Goal: Entertainment & Leisure: Consume media (video, audio)

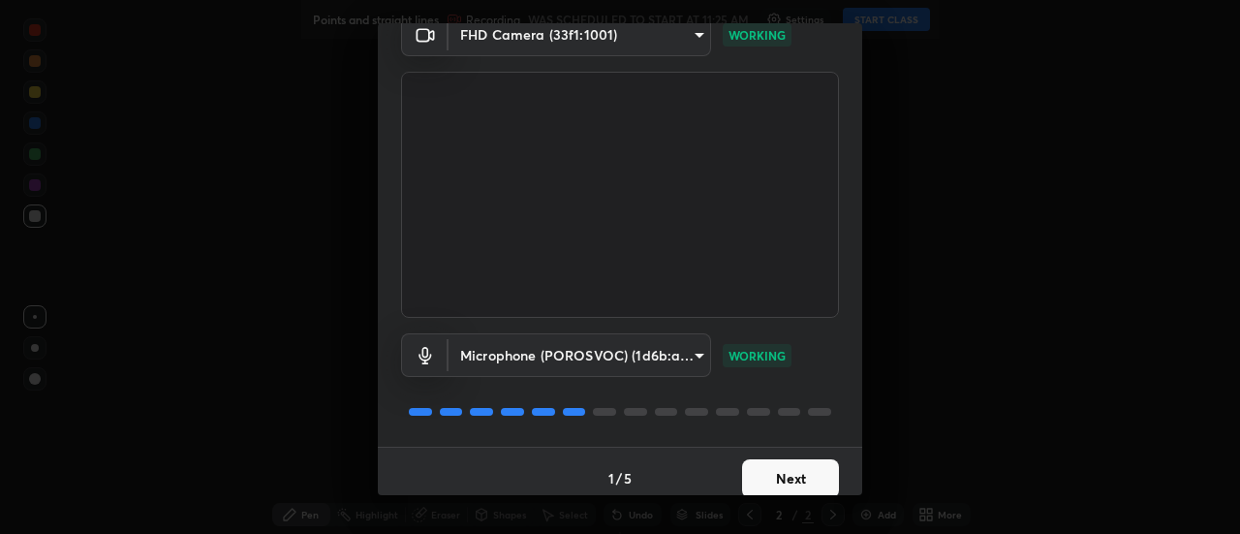
scroll to position [102, 0]
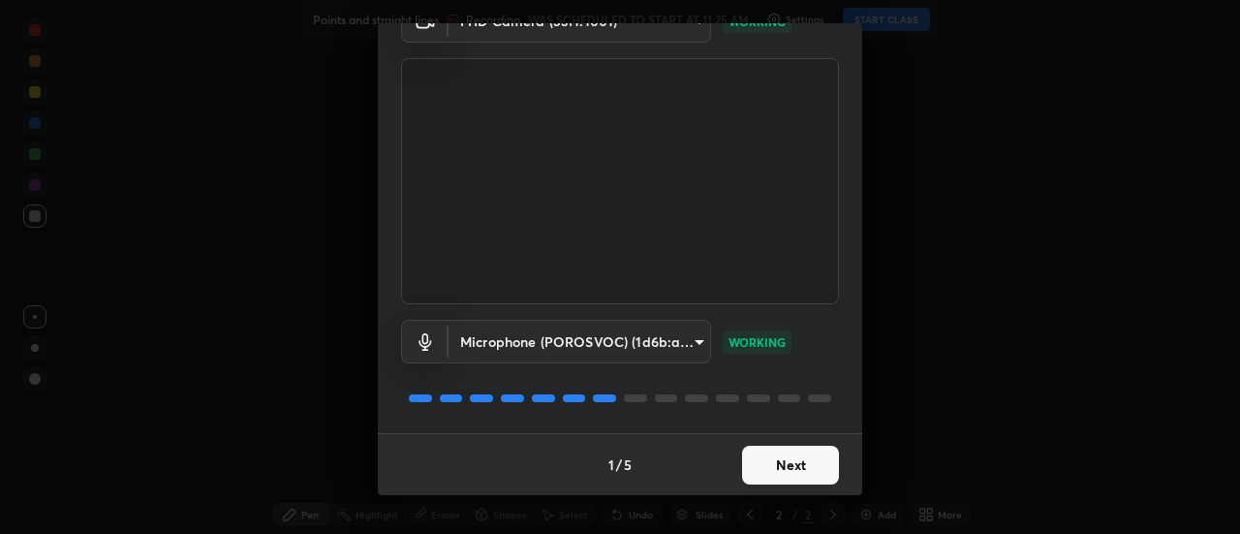
click at [795, 463] on button "Next" at bounding box center [790, 465] width 97 height 39
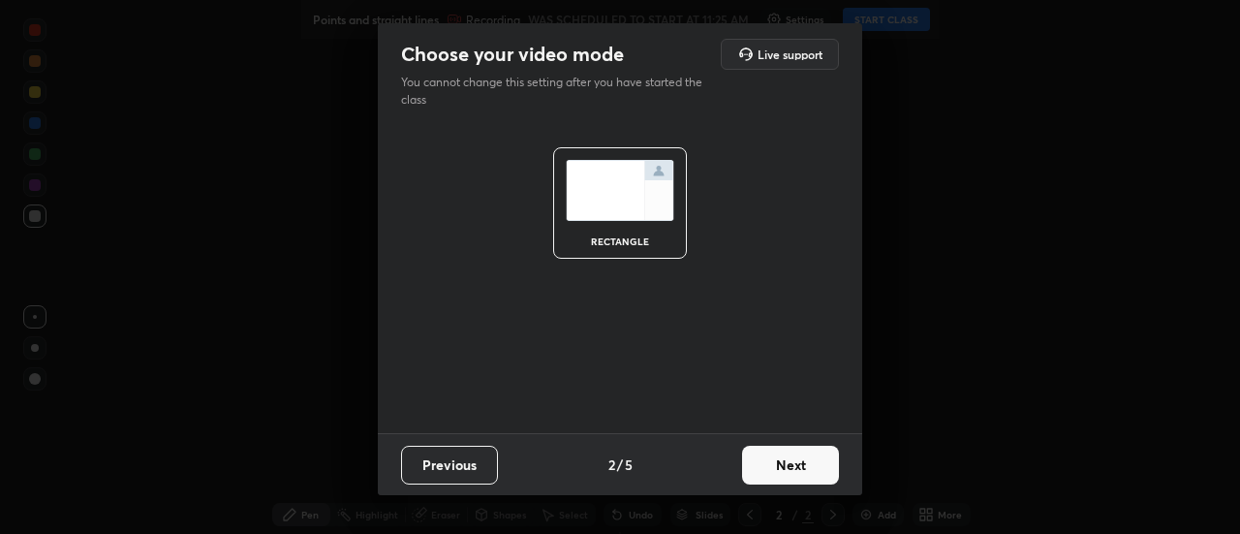
click at [819, 467] on button "Next" at bounding box center [790, 465] width 97 height 39
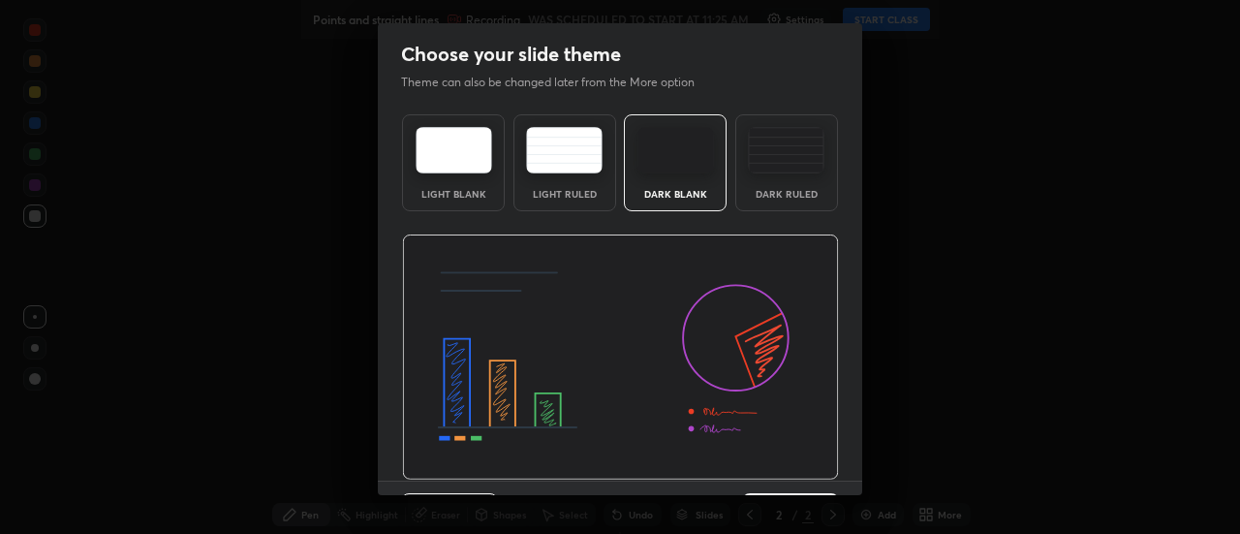
click at [802, 194] on div "Dark Ruled" at bounding box center [787, 194] width 78 height 10
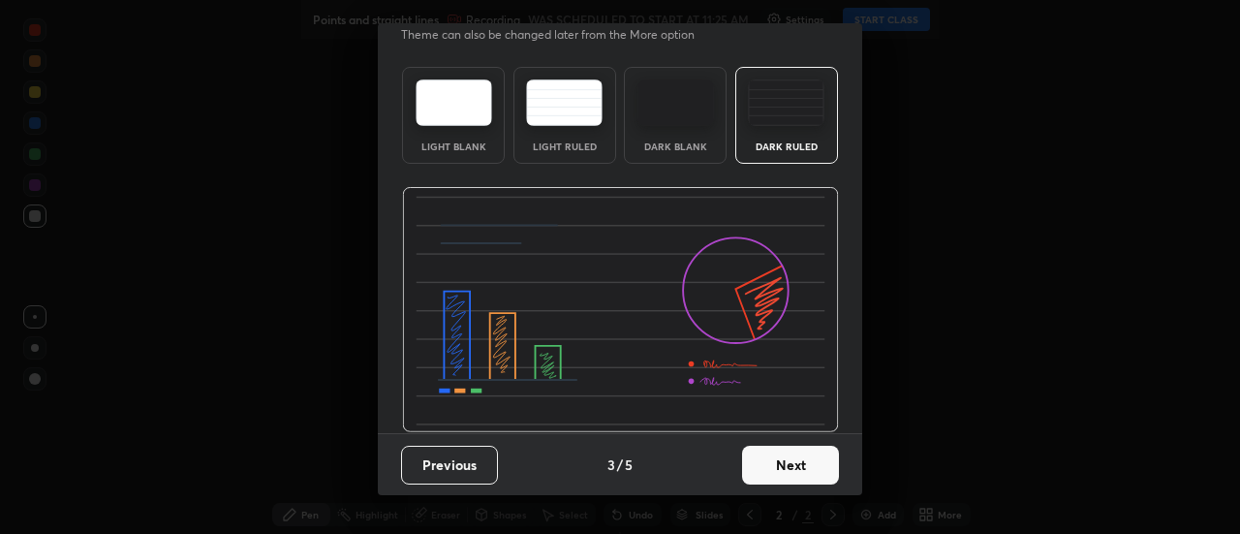
click at [793, 464] on button "Next" at bounding box center [790, 465] width 97 height 39
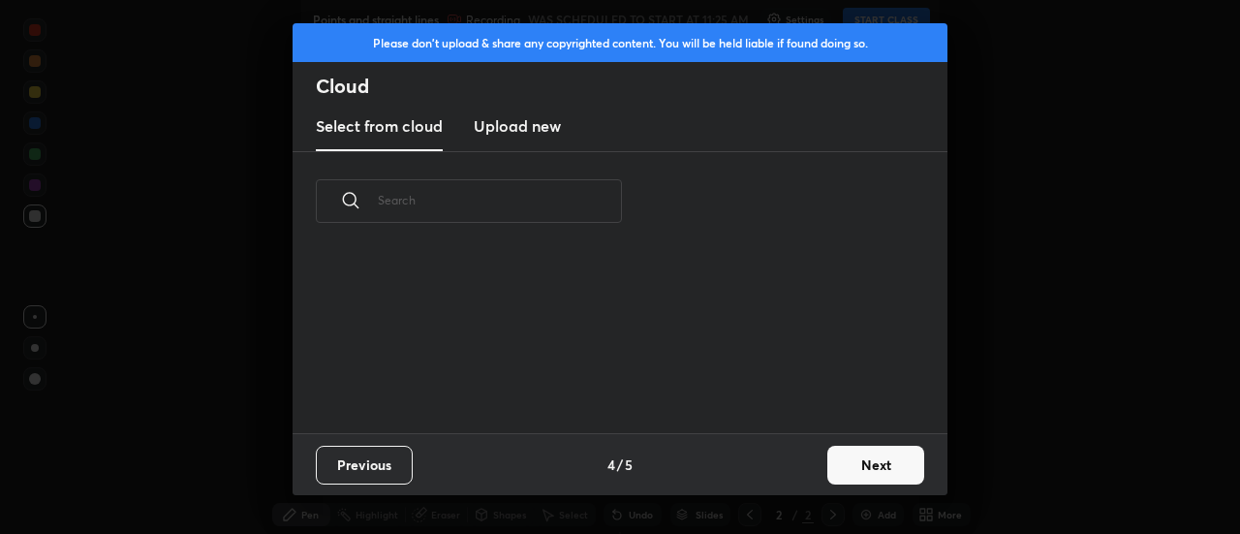
scroll to position [0, 0]
click at [866, 469] on button "Next" at bounding box center [875, 465] width 97 height 39
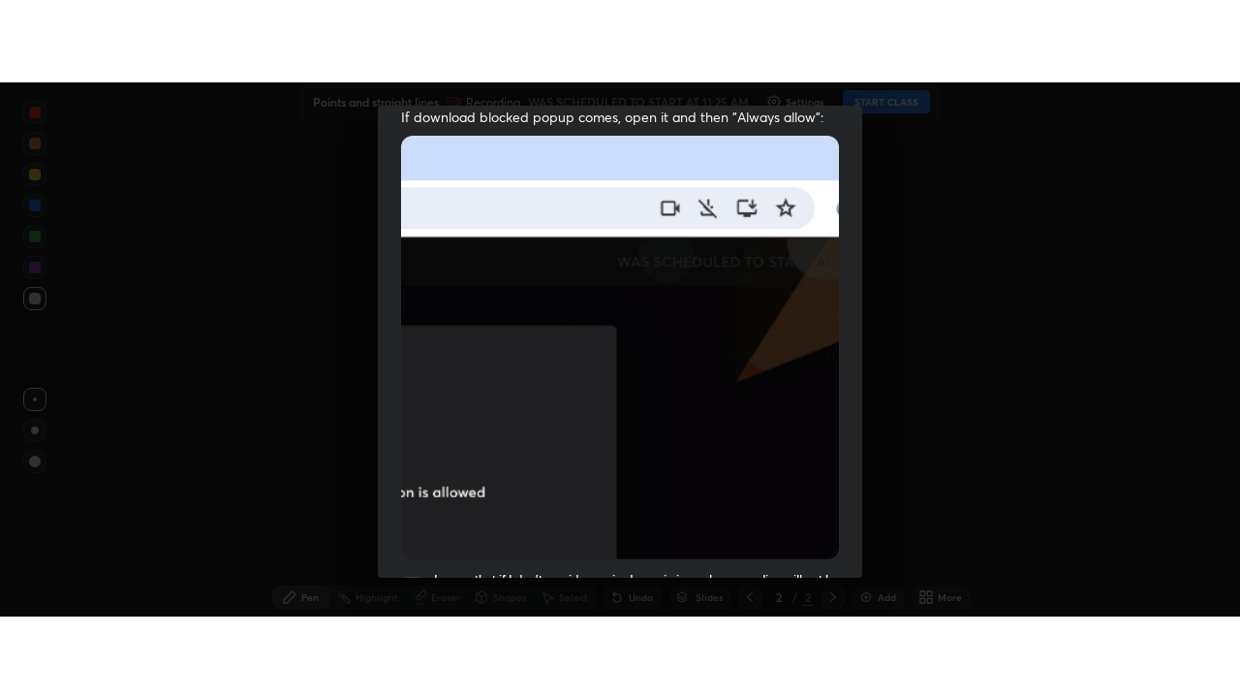
scroll to position [497, 0]
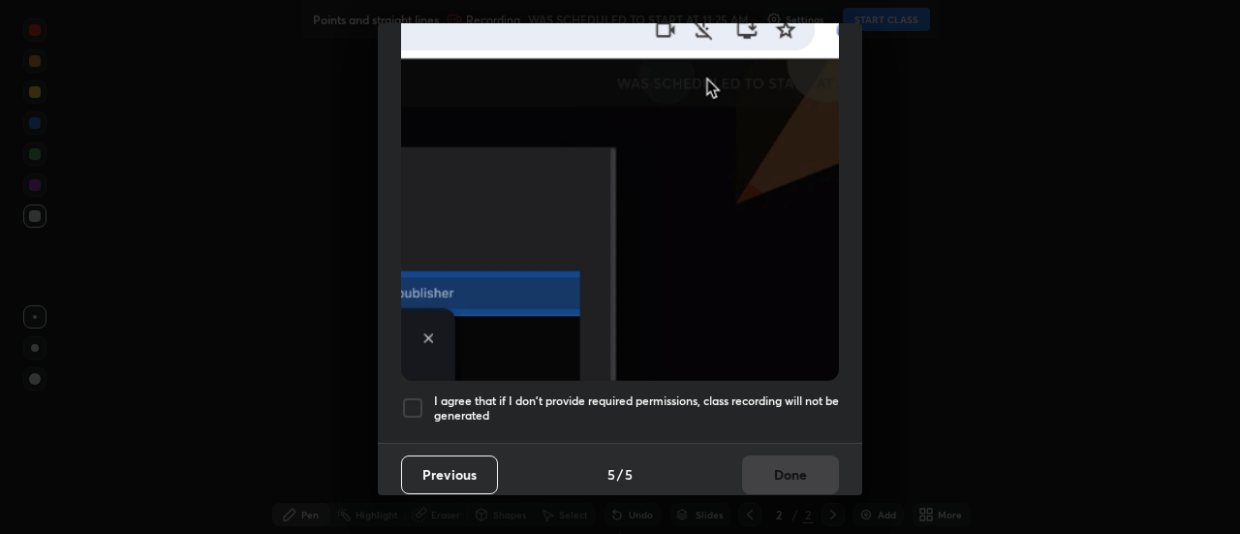
click at [775, 398] on h5 "I agree that if I don't provide required permissions, class recording will not …" at bounding box center [636, 408] width 405 height 30
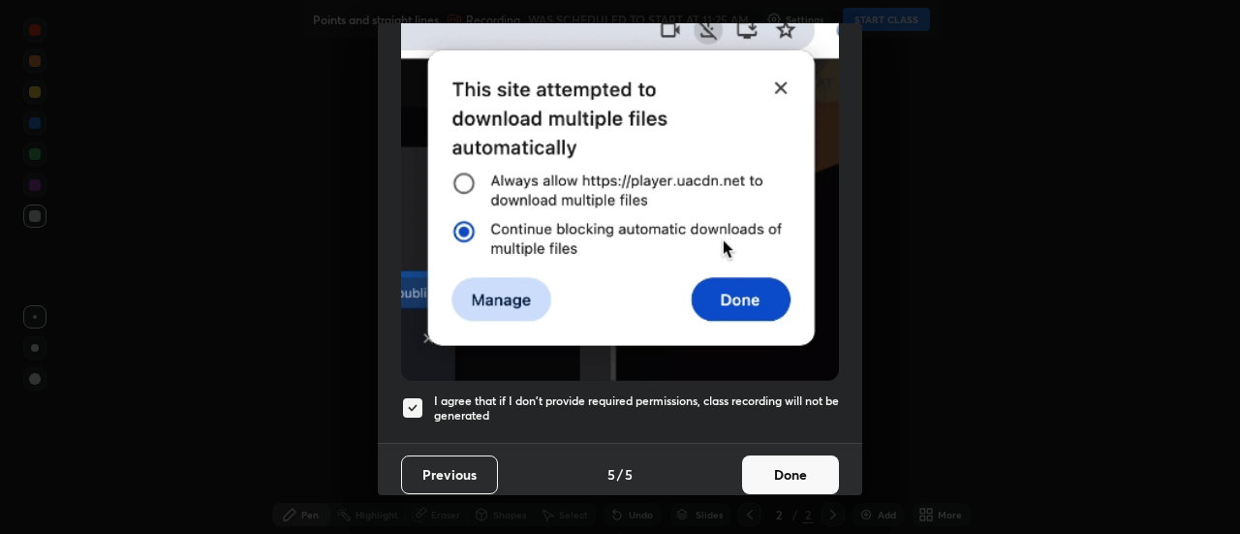
click at [792, 464] on button "Done" at bounding box center [790, 474] width 97 height 39
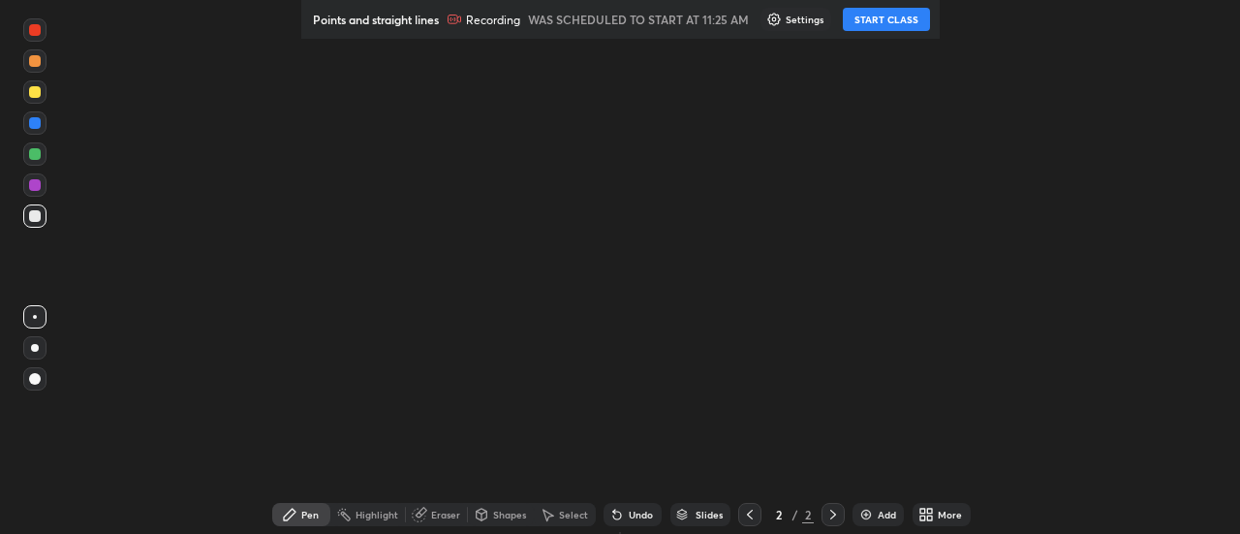
click at [901, 21] on button "START CLASS" at bounding box center [886, 19] width 87 height 23
click at [927, 511] on icon at bounding box center [929, 511] width 5 height 5
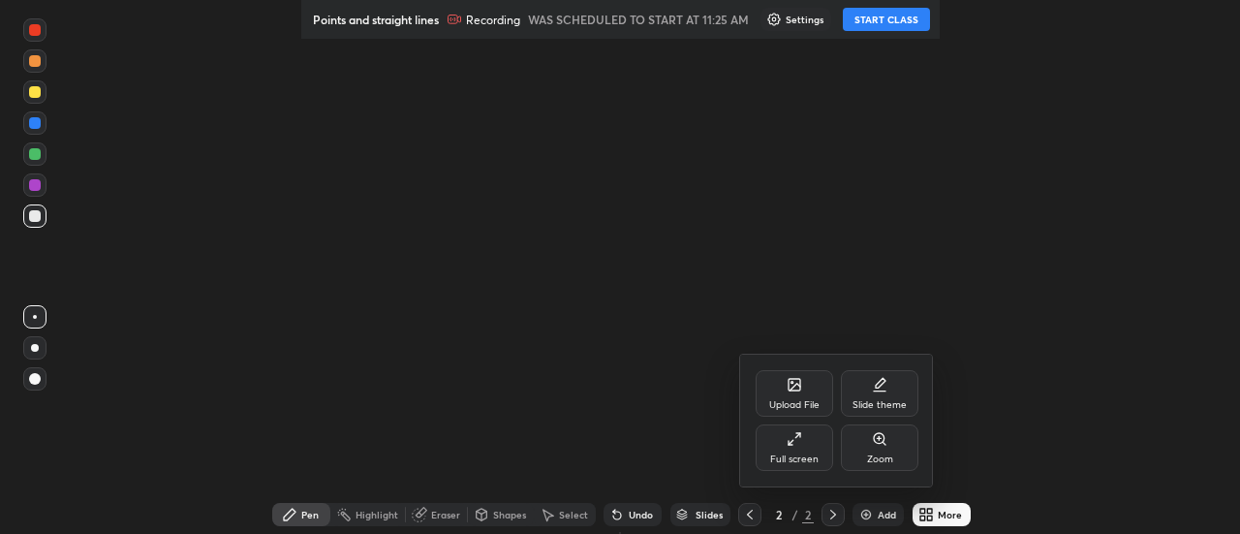
click at [814, 449] on div "Full screen" at bounding box center [795, 447] width 78 height 47
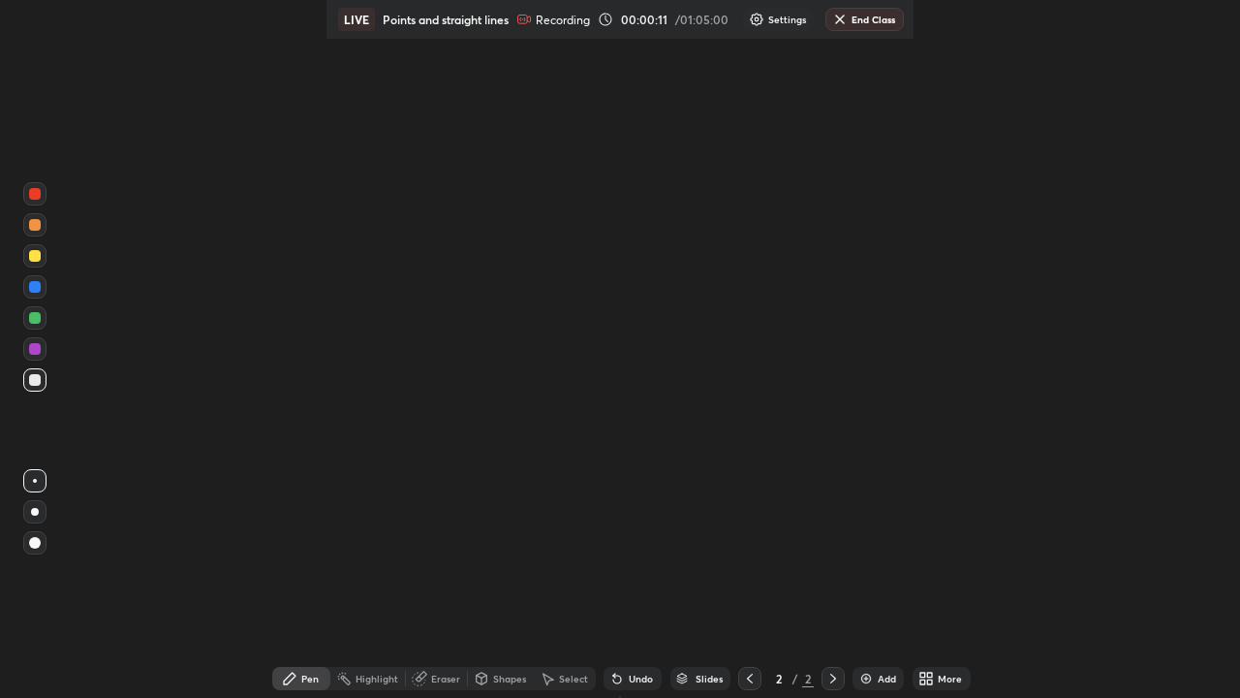
click at [45, 509] on div at bounding box center [34, 511] width 23 height 23
